Goal: Information Seeking & Learning: Learn about a topic

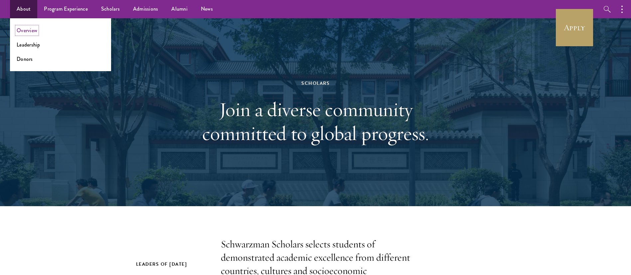
click at [31, 29] on link "Overview" at bounding box center [27, 31] width 21 height 8
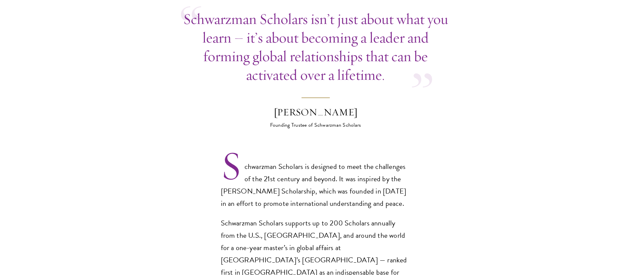
scroll to position [399, 0]
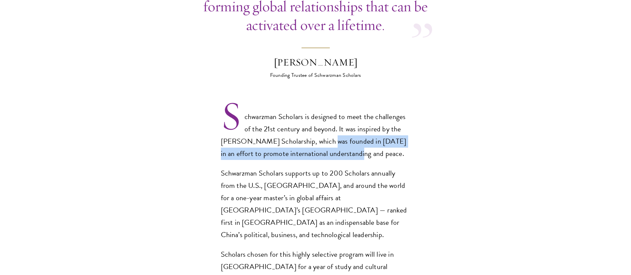
drag, startPoint x: 322, startPoint y: 128, endPoint x: 347, endPoint y: 142, distance: 28.4
click at [347, 142] on p "Schwarzman Scholars is designed to meet the challenges of the 21st century and …" at bounding box center [316, 135] width 190 height 49
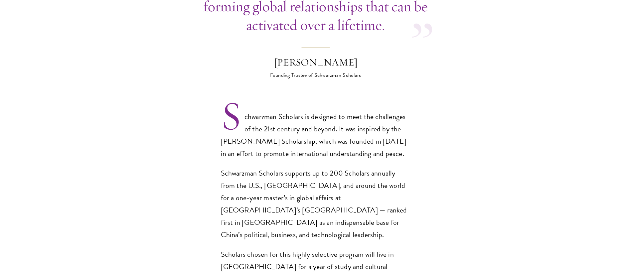
click at [288, 173] on p "Schwarzman Scholars supports up to 200 Scholars annually from the U.S., China, …" at bounding box center [316, 204] width 190 height 74
drag, startPoint x: 249, startPoint y: 158, endPoint x: 359, endPoint y: 160, distance: 110.8
click at [359, 167] on p "Schwarzman Scholars supports up to 200 Scholars annually from the U.S., China, …" at bounding box center [316, 204] width 190 height 74
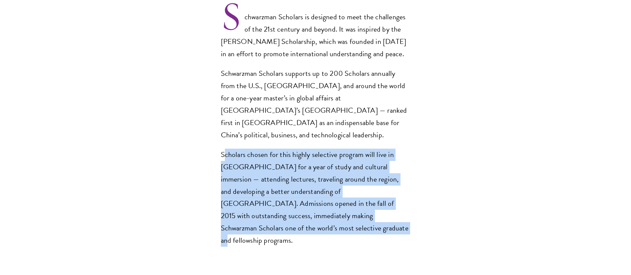
drag, startPoint x: 224, startPoint y: 129, endPoint x: 292, endPoint y: 202, distance: 99.4
click at [292, 202] on p "Scholars chosen for this highly selective program will live in Beijing for a ye…" at bounding box center [316, 198] width 190 height 99
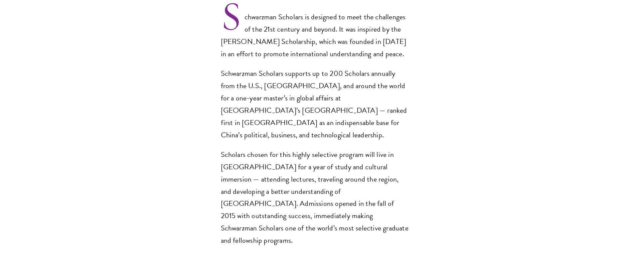
click at [322, 215] on section "Opportunity in China Gain firsthand experience in China, one of the world's mos…" at bounding box center [315, 171] width 631 height 865
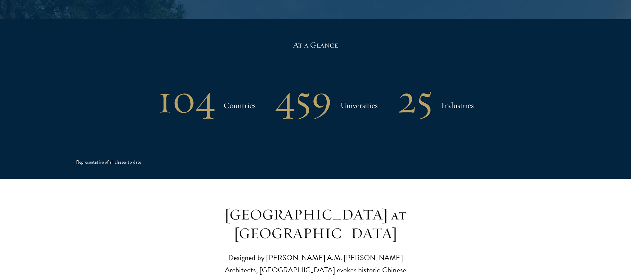
scroll to position [1448, 0]
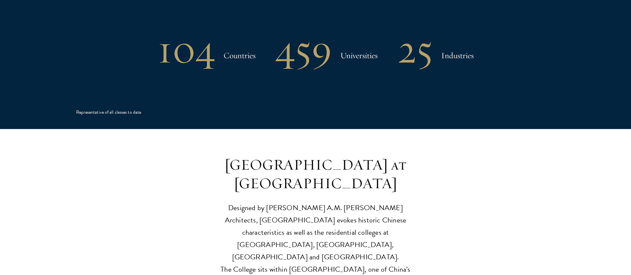
drag, startPoint x: 232, startPoint y: 200, endPoint x: 398, endPoint y: 225, distance: 167.9
click at [398, 225] on p "Designed by Robert A.M. Stern Architects, Schwarzman College evokes historic Ch…" at bounding box center [316, 245] width 206 height 86
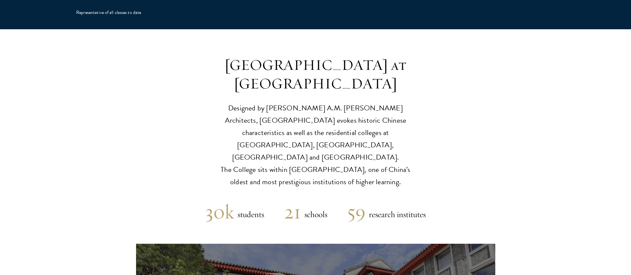
scroll to position [1797, 0]
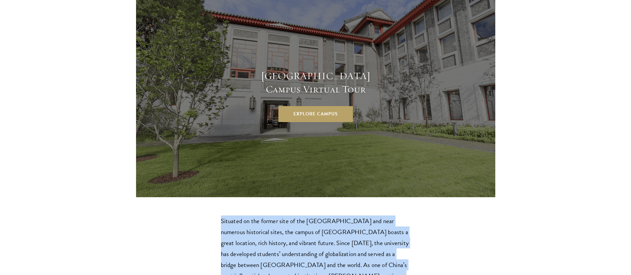
drag, startPoint x: 218, startPoint y: 158, endPoint x: 410, endPoint y: 235, distance: 207.1
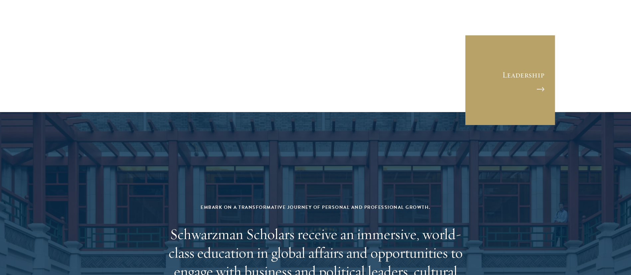
scroll to position [2646, 0]
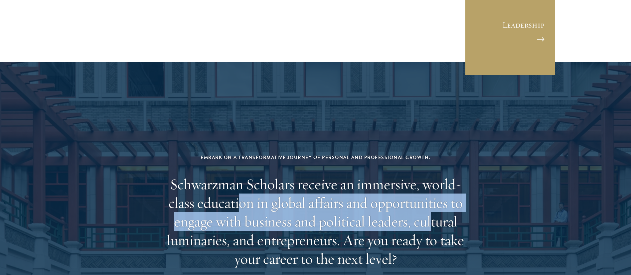
drag, startPoint x: 236, startPoint y: 134, endPoint x: 433, endPoint y: 145, distance: 197.3
click at [432, 175] on h2 "Schwarzman Scholars receive an immersive, world-class education in global affai…" at bounding box center [315, 221] width 309 height 93
click at [318, 180] on h2 "Schwarzman Scholars receive an immersive, world-class education in global affai…" at bounding box center [315, 221] width 309 height 93
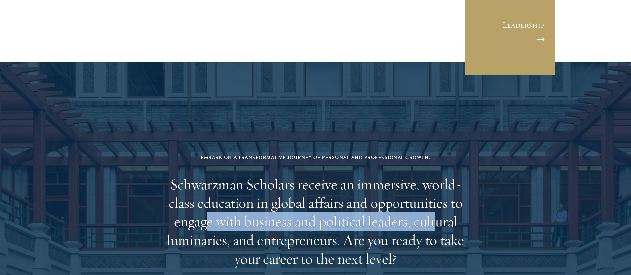
drag, startPoint x: 206, startPoint y: 144, endPoint x: 440, endPoint y: 152, distance: 234.1
click at [440, 175] on h2 "Schwarzman Scholars receive an immersive, world-class education in global affai…" at bounding box center [315, 221] width 309 height 93
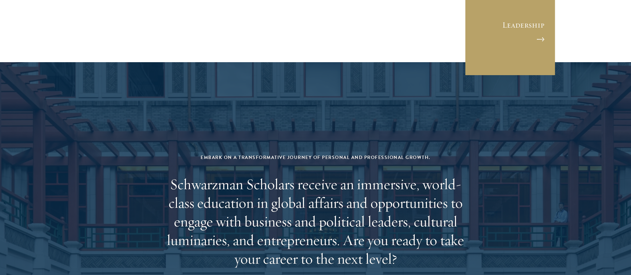
click at [242, 175] on h2 "Schwarzman Scholars receive an immersive, world-class education in global affai…" at bounding box center [315, 221] width 309 height 93
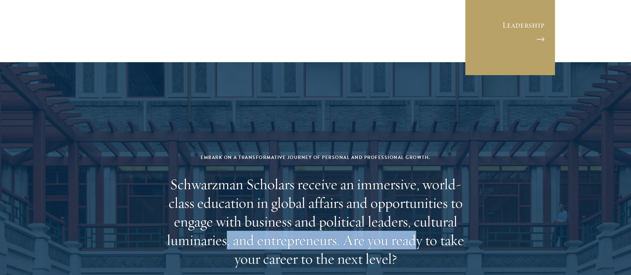
drag, startPoint x: 231, startPoint y: 164, endPoint x: 416, endPoint y: 177, distance: 185.5
click at [416, 177] on h2 "Schwarzman Scholars receive an immersive, world-class education in global affai…" at bounding box center [315, 221] width 309 height 93
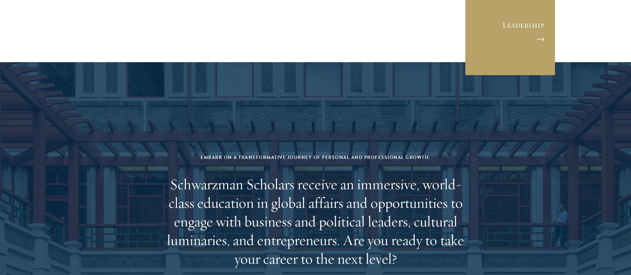
click at [415, 197] on div "Embark on a transformative journey of personal and professional growth. Schwarz…" at bounding box center [315, 226] width 309 height 147
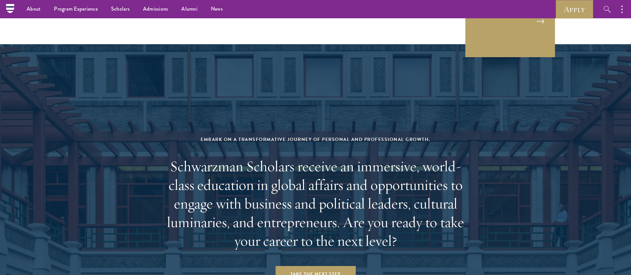
scroll to position [2614, 0]
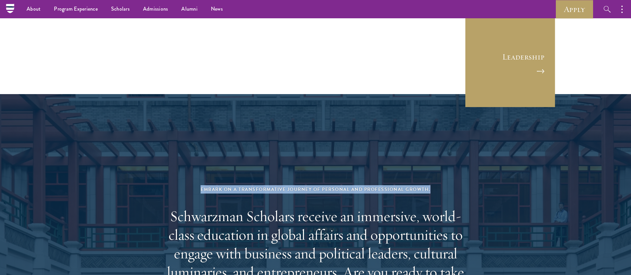
drag, startPoint x: 200, startPoint y: 118, endPoint x: 435, endPoint y: 122, distance: 235.0
click at [435, 185] on div "Embark on a transformative journey of personal and professional growth. Schwarz…" at bounding box center [315, 258] width 309 height 147
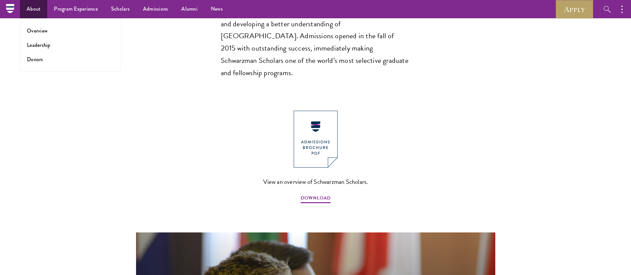
scroll to position [417, 0]
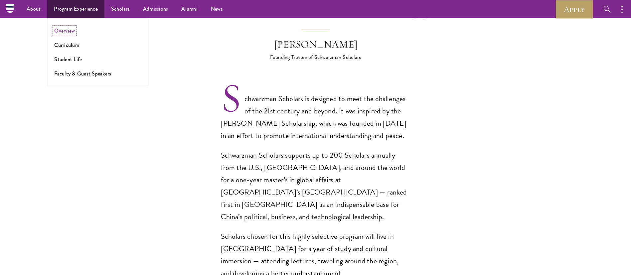
click at [67, 33] on link "Overview" at bounding box center [64, 31] width 21 height 8
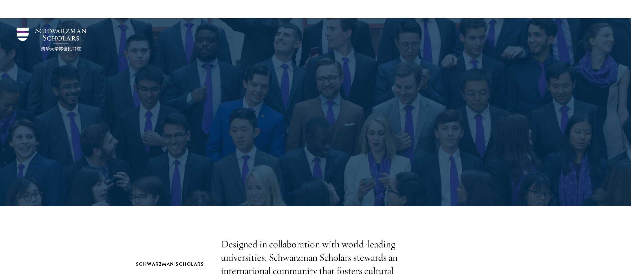
scroll to position [200, 0]
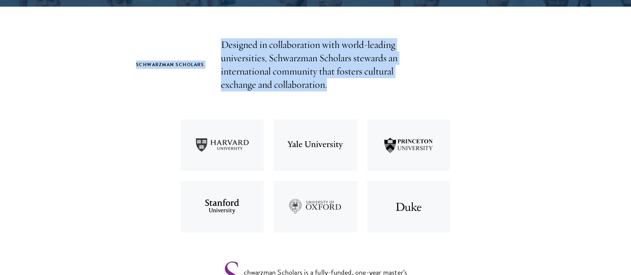
drag, startPoint x: 333, startPoint y: 90, endPoint x: 128, endPoint y: 44, distance: 210.7
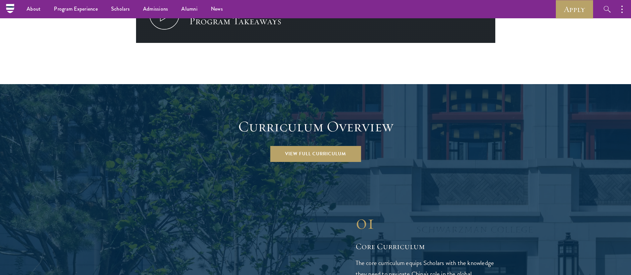
scroll to position [549, 0]
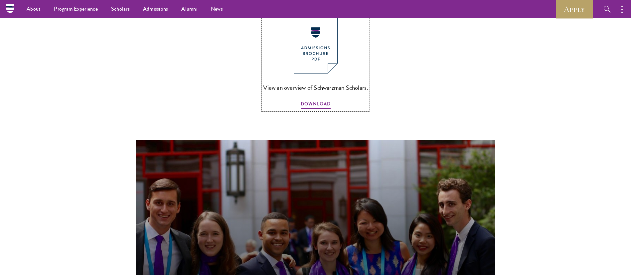
click at [307, 46] on img at bounding box center [316, 45] width 44 height 57
